Goal: Information Seeking & Learning: Learn about a topic

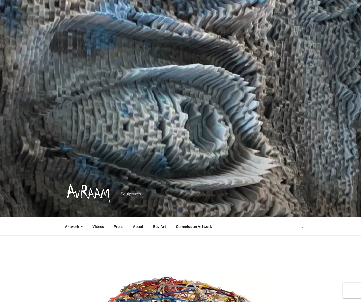
scroll to position [127, 0]
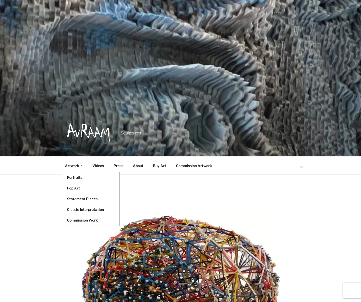
click at [67, 164] on link "Artwork" at bounding box center [73, 165] width 27 height 12
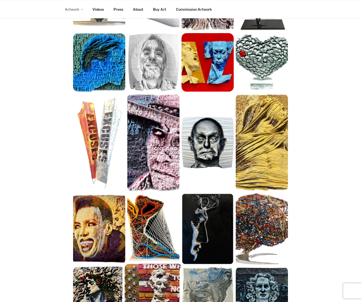
scroll to position [254, 0]
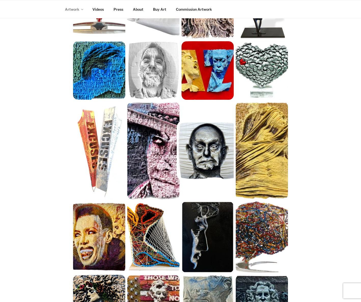
click at [204, 150] on img at bounding box center [207, 150] width 57 height 57
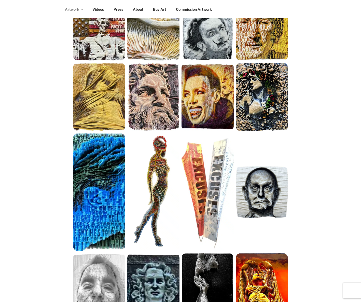
scroll to position [129, 0]
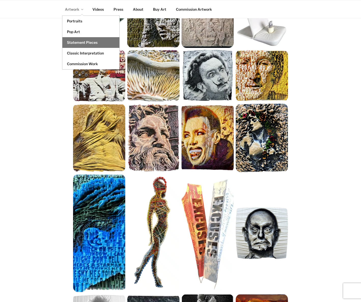
click at [70, 45] on link "Statement Pieces" at bounding box center [90, 42] width 57 height 11
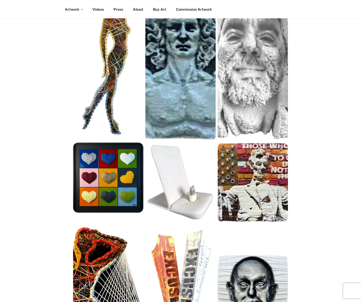
scroll to position [424, 0]
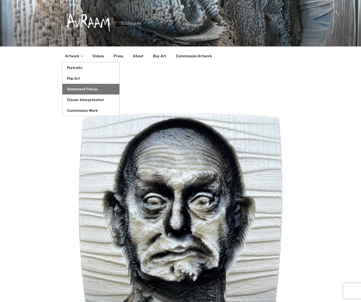
click at [75, 90] on link "Statement Pieces" at bounding box center [90, 89] width 57 height 11
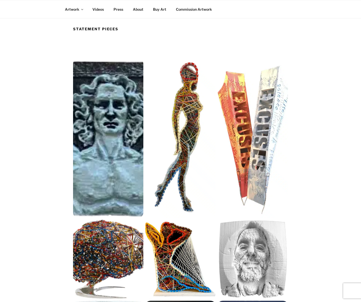
scroll to position [42, 0]
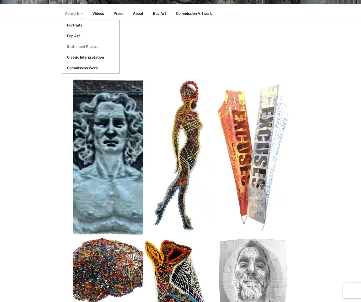
click at [73, 12] on link "Artwork" at bounding box center [73, 13] width 27 height 12
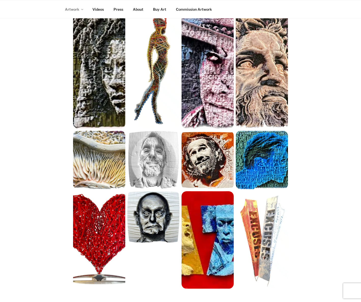
scroll to position [551, 0]
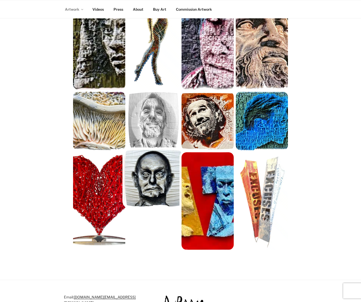
click at [160, 169] on img at bounding box center [153, 178] width 57 height 57
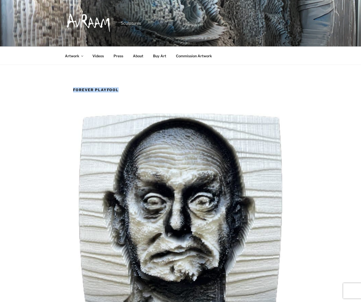
drag, startPoint x: 132, startPoint y: 91, endPoint x: 63, endPoint y: 90, distance: 69.5
copy h1 "Forever Playfool"
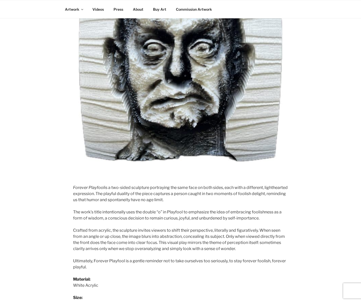
scroll to position [212, 0]
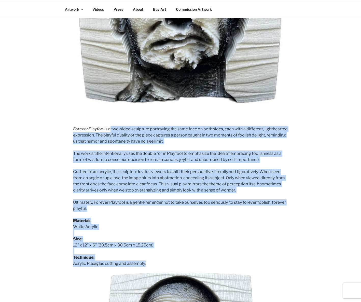
drag, startPoint x: 169, startPoint y: 261, endPoint x: 109, endPoint y: 129, distance: 145.2
click at [109, 129] on div "Forever Playfool is a two-sided sculpture portraying the same face on both side…" at bounding box center [180, 168] width 215 height 532
copy div "l ips-dolor sitametco adipiscing eli sedd eius te inci utlab, etdo magn a enima…"
click at [150, 233] on p "Material: White Acrylic Size: 12” x 12” x 6” (30.5cm x 30.5cm x 15.25cm) Techni…" at bounding box center [180, 241] width 215 height 49
drag, startPoint x: 154, startPoint y: 264, endPoint x: 62, endPoint y: 127, distance: 165.2
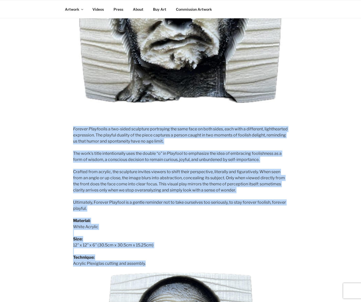
click at [62, 127] on div "Forever Playfool Forever Playfool is a two-sided sculpture portraying the same …" at bounding box center [180, 154] width 254 height 559
copy div "Loremip Dolorsit am c adi-elits doeiusmod temporinci utl etdo magn al enim admi…"
